Goal: Task Accomplishment & Management: Manage account settings

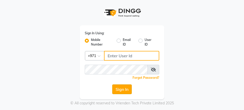
type input "567107175"
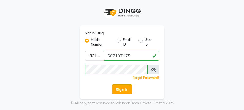
click at [116, 91] on button "Sign In" at bounding box center [121, 90] width 19 height 10
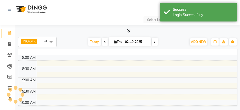
select select "en"
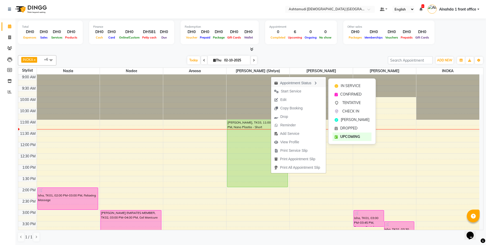
click at [243, 82] on div "Appointment Status" at bounding box center [298, 82] width 55 height 9
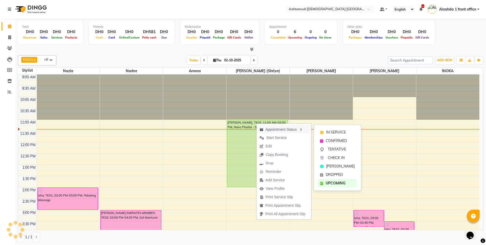
click at [243, 110] on div "Appointment Status" at bounding box center [284, 129] width 55 height 9
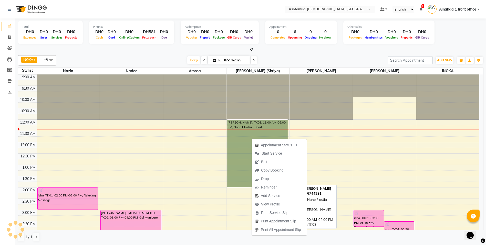
click at [243, 110] on link "[PERSON_NAME], TK03, 11:00 AM-02:00 PM, Nano Plastia - Short" at bounding box center [257, 152] width 61 height 67
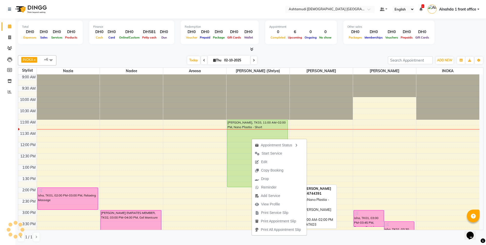
select select "5"
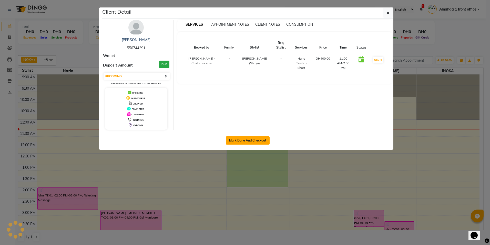
click at [229, 110] on button "Mark Done And Checkout" at bounding box center [248, 140] width 44 height 8
select select "service"
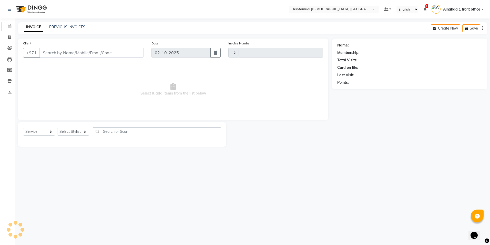
click at [8, 23] on link "Calendar" at bounding box center [8, 26] width 12 height 8
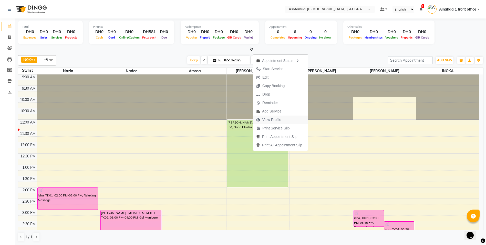
click at [277, 118] on span "View Profile" at bounding box center [272, 119] width 19 height 5
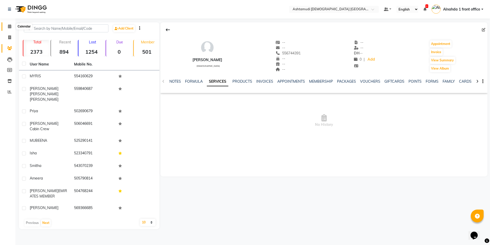
click at [11, 25] on icon at bounding box center [9, 26] width 3 height 4
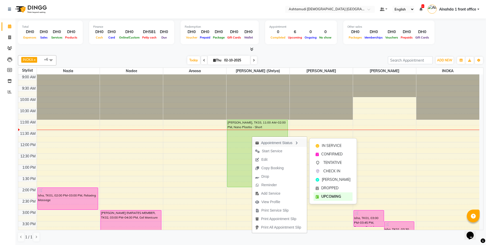
click at [276, 143] on div "Appointment Status" at bounding box center [279, 142] width 55 height 9
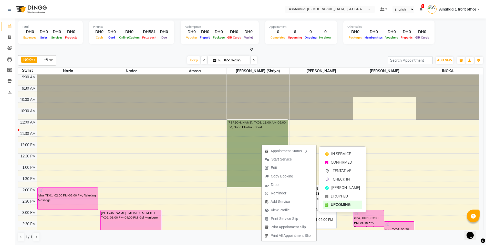
drag, startPoint x: 270, startPoint y: 150, endPoint x: 250, endPoint y: 150, distance: 20.5
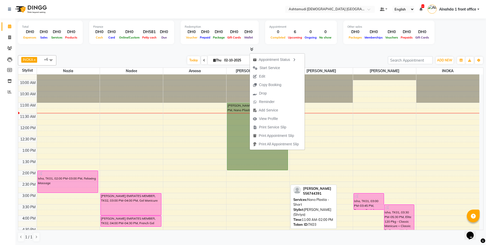
scroll to position [26, 0]
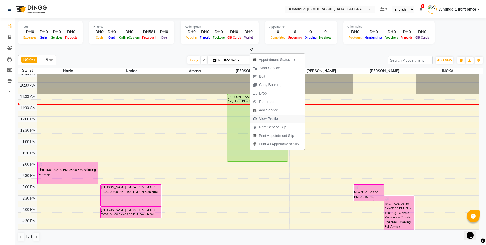
click at [271, 117] on span "View Profile" at bounding box center [268, 118] width 19 height 5
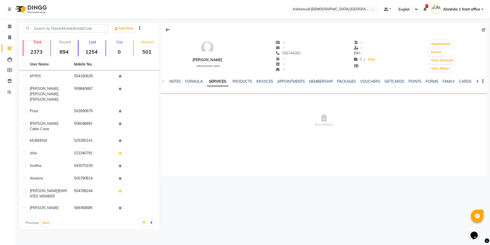
click at [164, 81] on div "NOTES FORMULA SERVICES PRODUCTS INVOICES APPOINTMENTS MEMBERSHIP PACKAGES VOUCH…" at bounding box center [323, 82] width 327 height 18
click at [170, 80] on link "NOTES" at bounding box center [175, 81] width 12 height 5
click at [163, 83] on div "NOTES FORMULA SERVICES PRODUCTS INVOICES APPOINTMENTS MEMBERSHIP PACKAGES VOUCH…" at bounding box center [323, 82] width 327 height 18
click at [163, 82] on div "NOTES FORMULA SERVICES PRODUCTS INVOICES APPOINTMENTS MEMBERSHIP PACKAGES VOUCH…" at bounding box center [323, 82] width 327 height 18
click at [164, 81] on div "NOTES FORMULA SERVICES PRODUCTS INVOICES APPOINTMENTS MEMBERSHIP PACKAGES VOUCH…" at bounding box center [323, 82] width 327 height 18
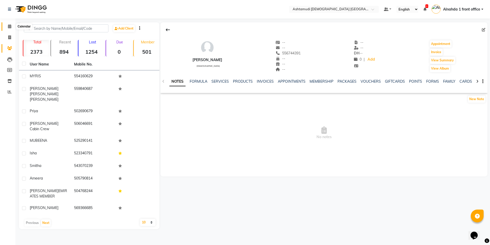
click at [9, 26] on icon at bounding box center [9, 26] width 3 height 4
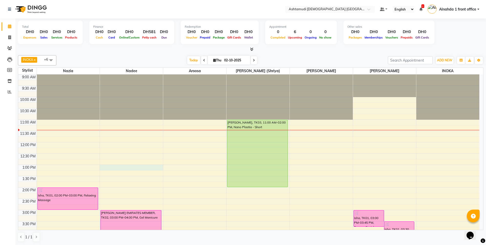
click at [142, 169] on div "9:00 AM 9:30 AM 10:00 AM 10:30 AM 11:00 AM 11:30 AM 12:00 PM 12:30 PM 1:00 PM 1…" at bounding box center [248, 232] width 461 height 316
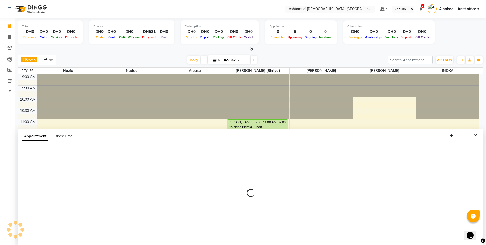
select select "62799"
select select "780"
select select "tentative"
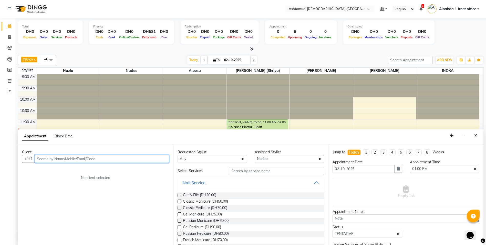
click at [48, 159] on input "text" at bounding box center [102, 159] width 135 height 8
type input "e"
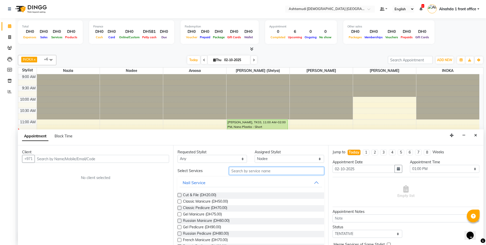
click at [268, 171] on input "text" at bounding box center [276, 171] width 95 height 8
type input "eye las"
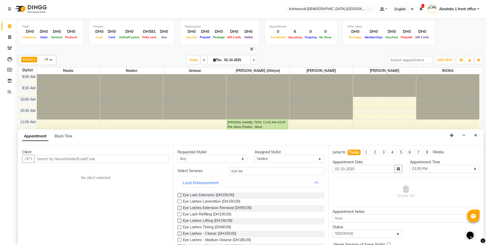
click at [178, 206] on label at bounding box center [180, 208] width 4 height 4
click at [178, 206] on input "checkbox" at bounding box center [179, 207] width 3 height 3
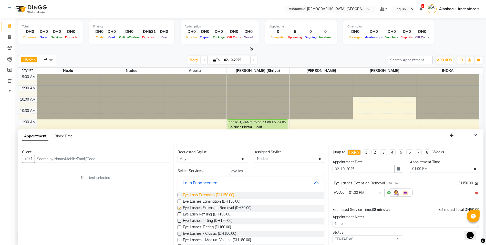
checkbox input "false"
click at [7, 24] on span at bounding box center [9, 26] width 9 height 6
click at [8, 27] on icon at bounding box center [9, 26] width 3 height 4
click at [9, 26] on icon at bounding box center [9, 26] width 3 height 4
click at [476, 135] on icon "Close" at bounding box center [476, 135] width 3 height 4
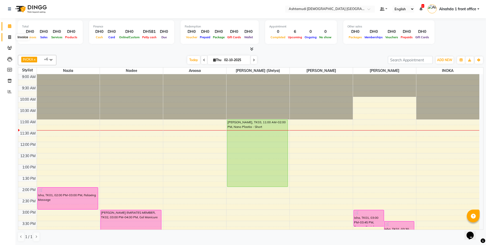
click at [8, 38] on span at bounding box center [9, 37] width 9 height 6
select select "service"
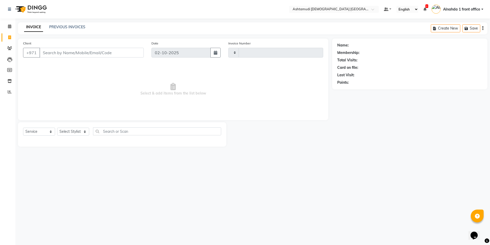
type input "3060"
select select "7242"
click at [71, 133] on select "Select Stylist Alnahda 1 front office Amala Aroosa Deepika Rani DINGG TAB USER …" at bounding box center [73, 131] width 33 height 8
select select "86438"
click at [57, 127] on select "Select Stylist Alnahda 1 front office Amala Aroosa Deepika Rani DINGG TAB USER …" at bounding box center [73, 131] width 33 height 8
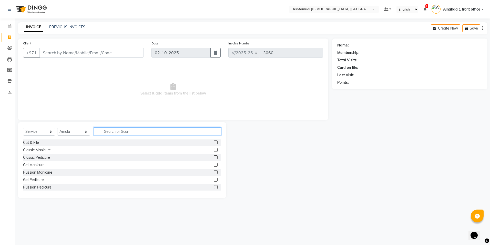
click at [128, 130] on input "text" at bounding box center [157, 131] width 127 height 8
type input "eye la"
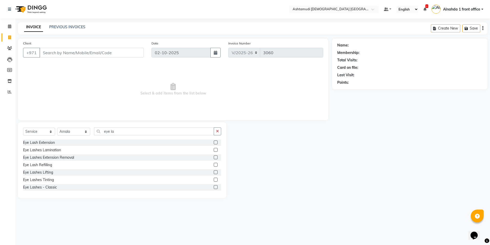
click at [214, 157] on label at bounding box center [216, 157] width 4 height 4
click at [214, 157] on input "checkbox" at bounding box center [215, 157] width 3 height 3
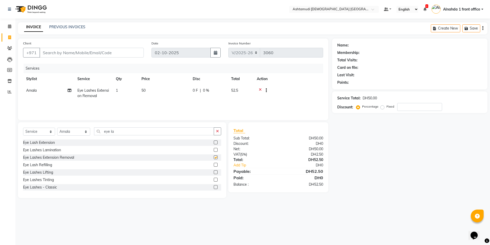
checkbox input "false"
click at [410, 108] on input "number" at bounding box center [419, 107] width 45 height 8
type input "20"
click at [400, 143] on div "Name: Membership: Total Visits: Card on file: Last Visit: Points: Service Total…" at bounding box center [411, 117] width 159 height 159
click at [6, 27] on span at bounding box center [9, 27] width 9 height 6
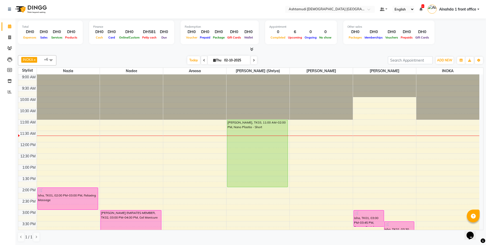
scroll to position [77, 0]
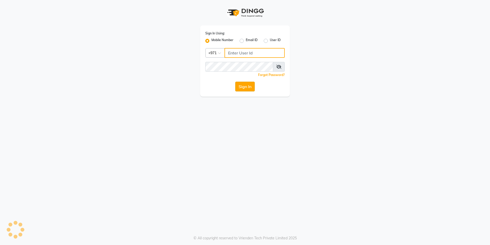
type input "567107175"
click at [250, 86] on button "Sign In" at bounding box center [244, 87] width 19 height 10
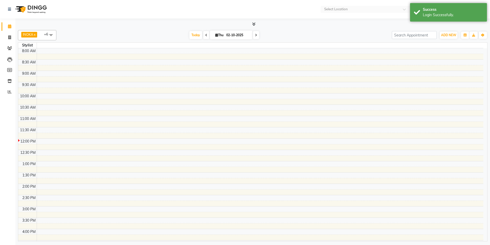
select select "en"
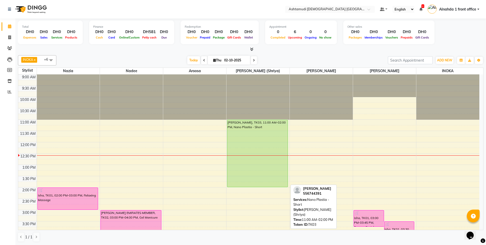
click at [263, 136] on div "[PERSON_NAME], TK03, 11:00 AM-02:00 PM, Nano Plastia - Short" at bounding box center [257, 153] width 60 height 67
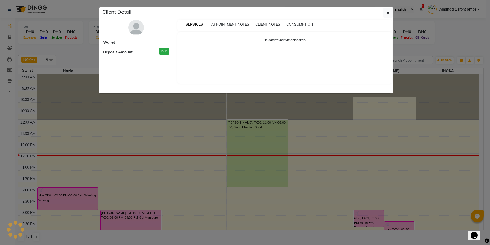
select select "5"
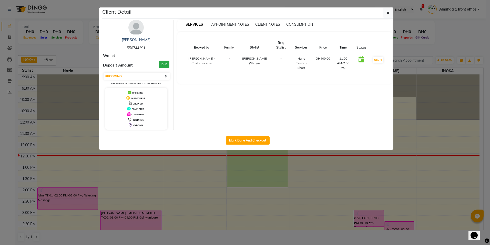
click at [233, 20] on div "SERVICES APPOINTMENT NOTES CLIENT NOTES CONSUMPTION" at bounding box center [284, 26] width 215 height 12
click at [235, 28] on div "SERVICES APPOINTMENT NOTES CLIENT NOTES CONSUMPTION" at bounding box center [284, 26] width 215 height 12
click at [212, 25] on span "APPOINTMENT NOTES" at bounding box center [230, 24] width 38 height 5
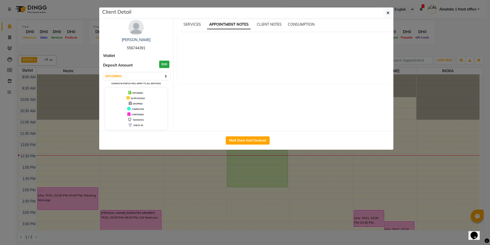
click at [180, 22] on div "SERVICES APPOINTMENT NOTES CLIENT NOTES CONSUMPTION" at bounding box center [281, 24] width 209 height 5
click at [190, 25] on span "SERVICES" at bounding box center [192, 24] width 17 height 5
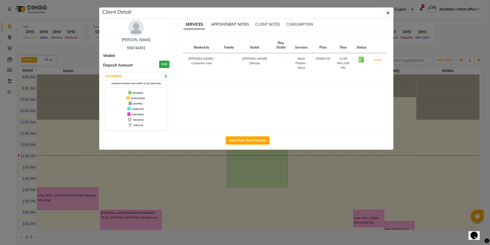
click at [216, 24] on span "APPOINTMENT NOTES" at bounding box center [230, 24] width 38 height 5
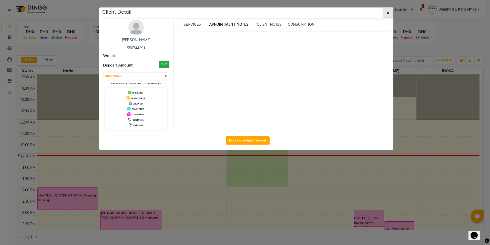
click at [388, 15] on icon "button" at bounding box center [388, 13] width 3 height 4
